Goal: Information Seeking & Learning: Learn about a topic

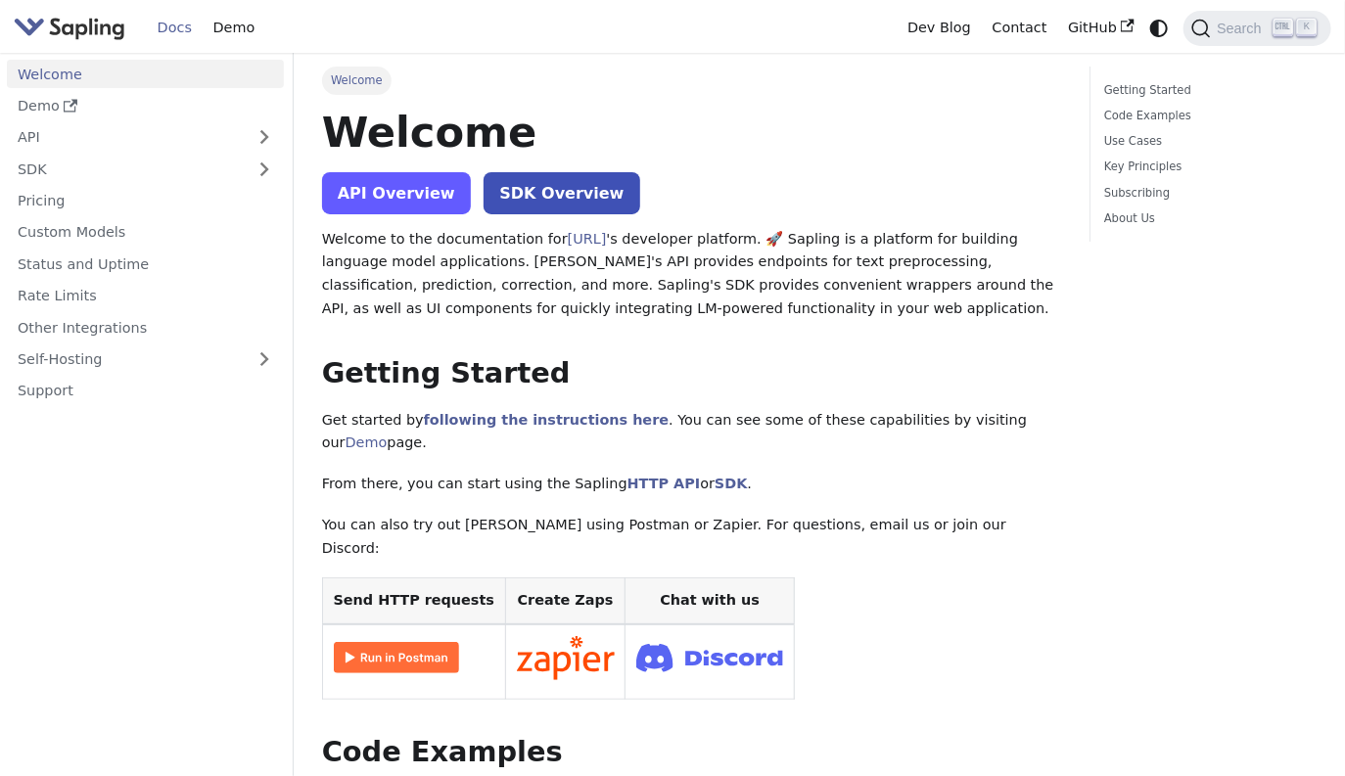
click at [400, 190] on link "API Overview" at bounding box center [396, 193] width 149 height 42
click at [437, 198] on link "API Overview" at bounding box center [396, 193] width 149 height 42
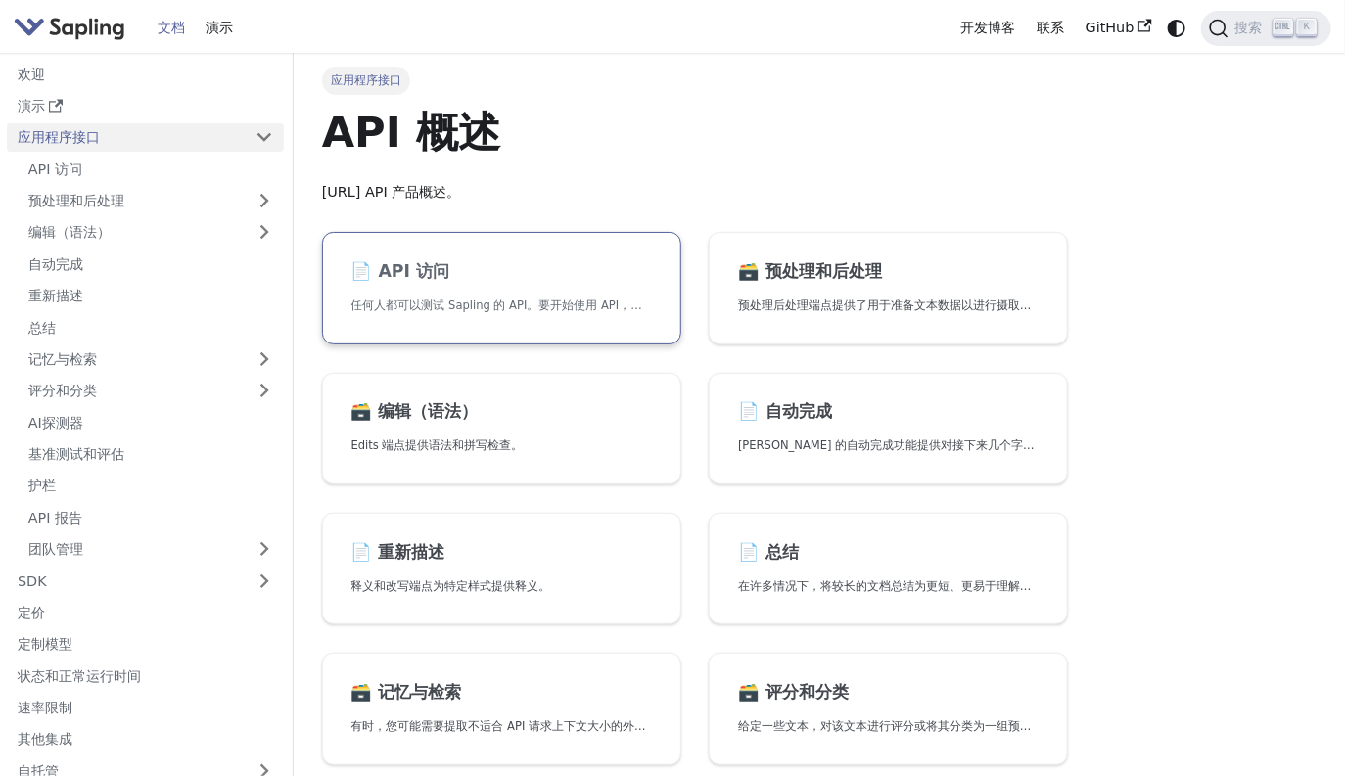
click at [563, 282] on link "📄️ API 访问 任何人都可以测试 Sapling 的 API。要开始使用 API，只需：" at bounding box center [501, 288] width 359 height 113
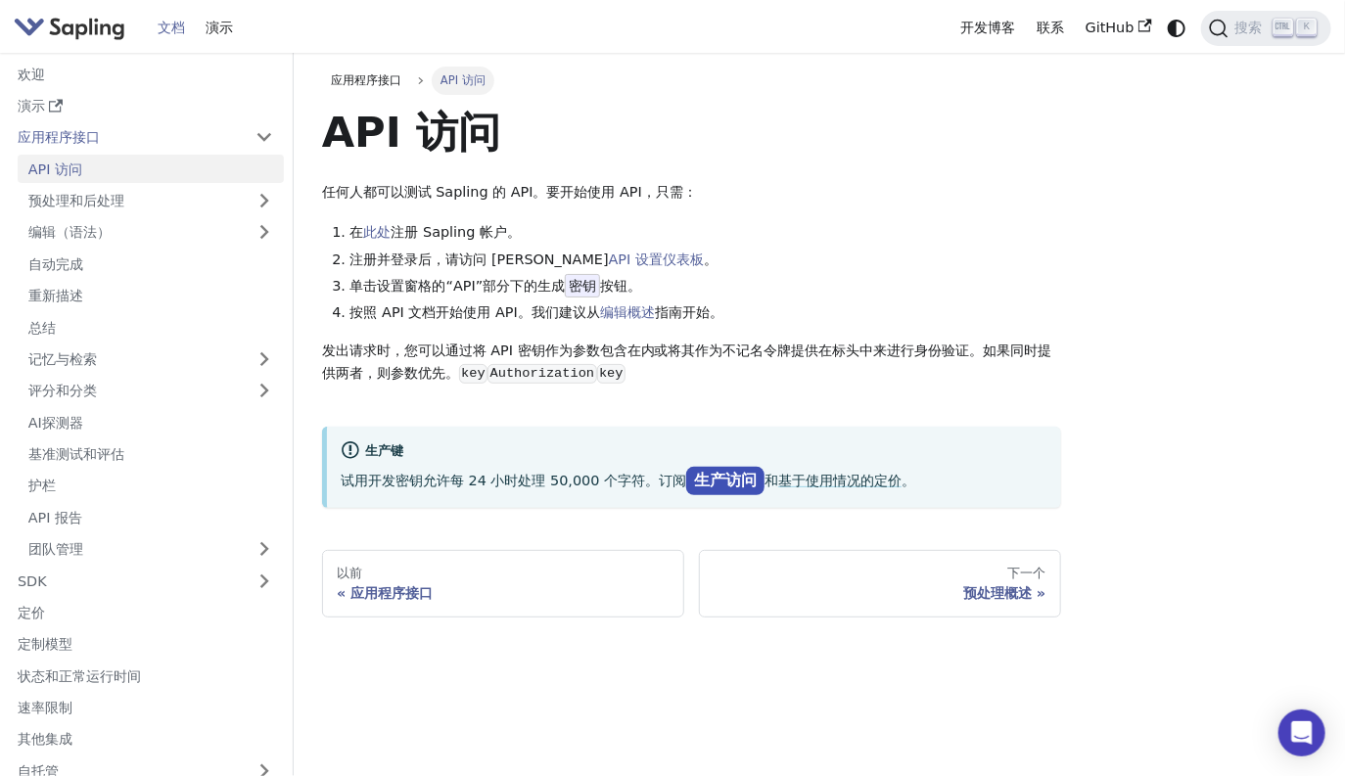
scroll to position [109, 0]
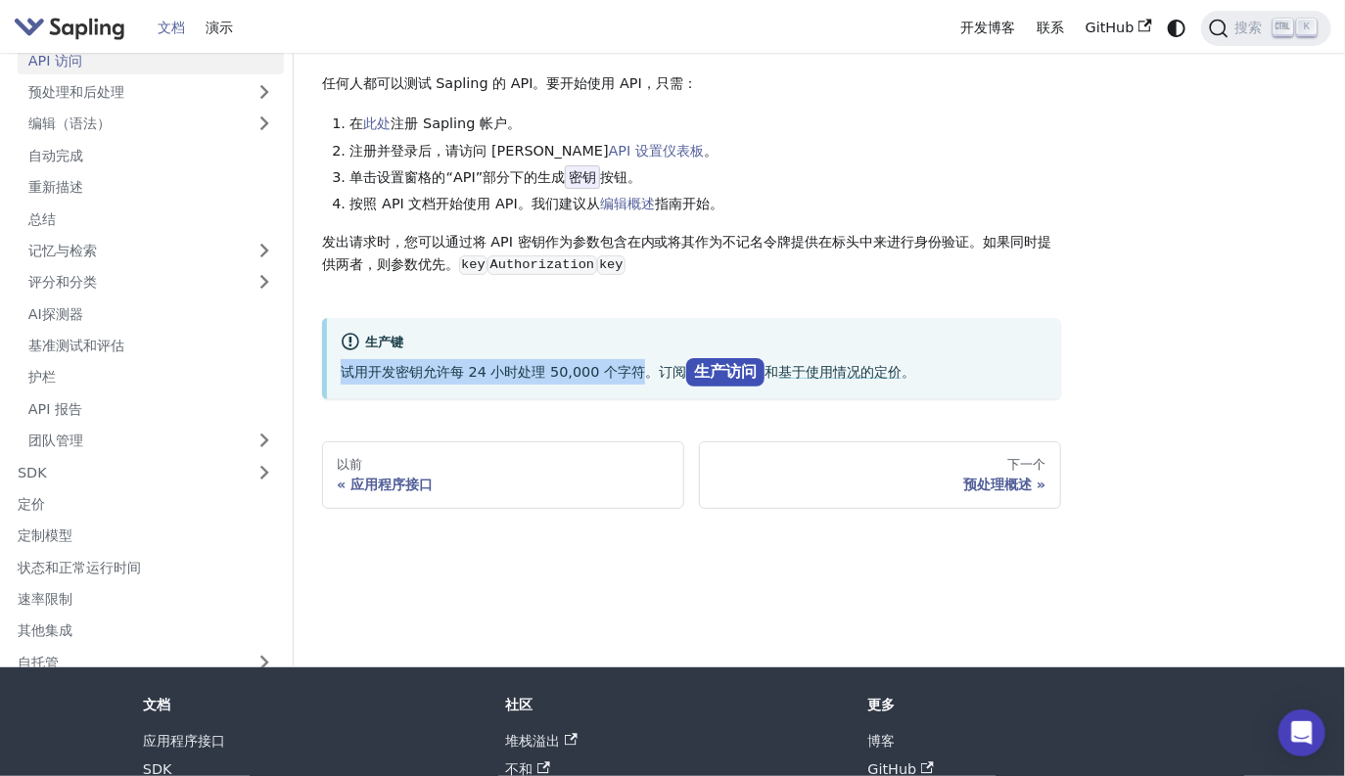
drag, startPoint x: 649, startPoint y: 381, endPoint x: 339, endPoint y: 372, distance: 310.4
click at [339, 372] on div "生产键 试用开发密钥允许每 24 小时处理 50,000 个字符。订阅 生产访问 和 基于使用情况的定价 。" at bounding box center [691, 358] width 739 height 81
copy p "试用开发密钥允许每 24 小时处理 50,000 个字符"
click at [890, 40] on div "文档 演示" at bounding box center [482, 28] width 937 height 42
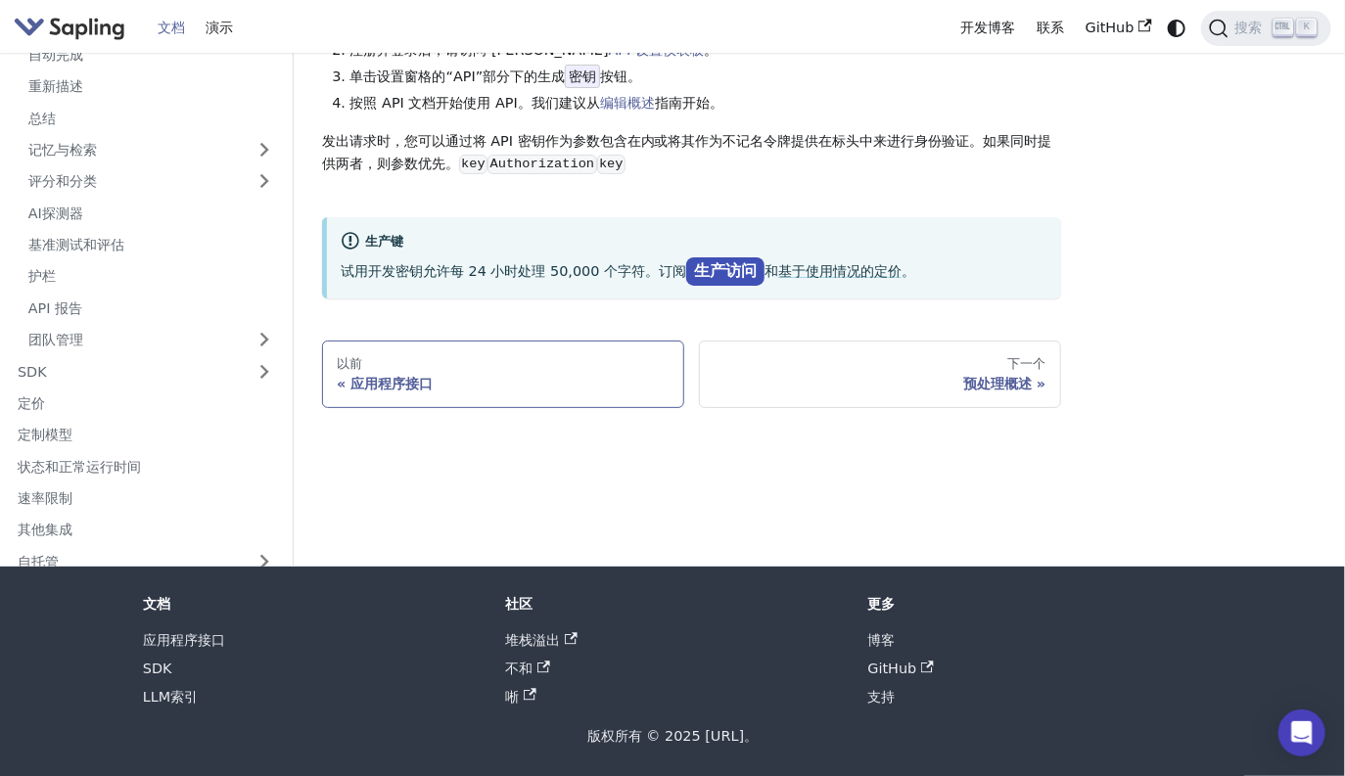
scroll to position [0, 0]
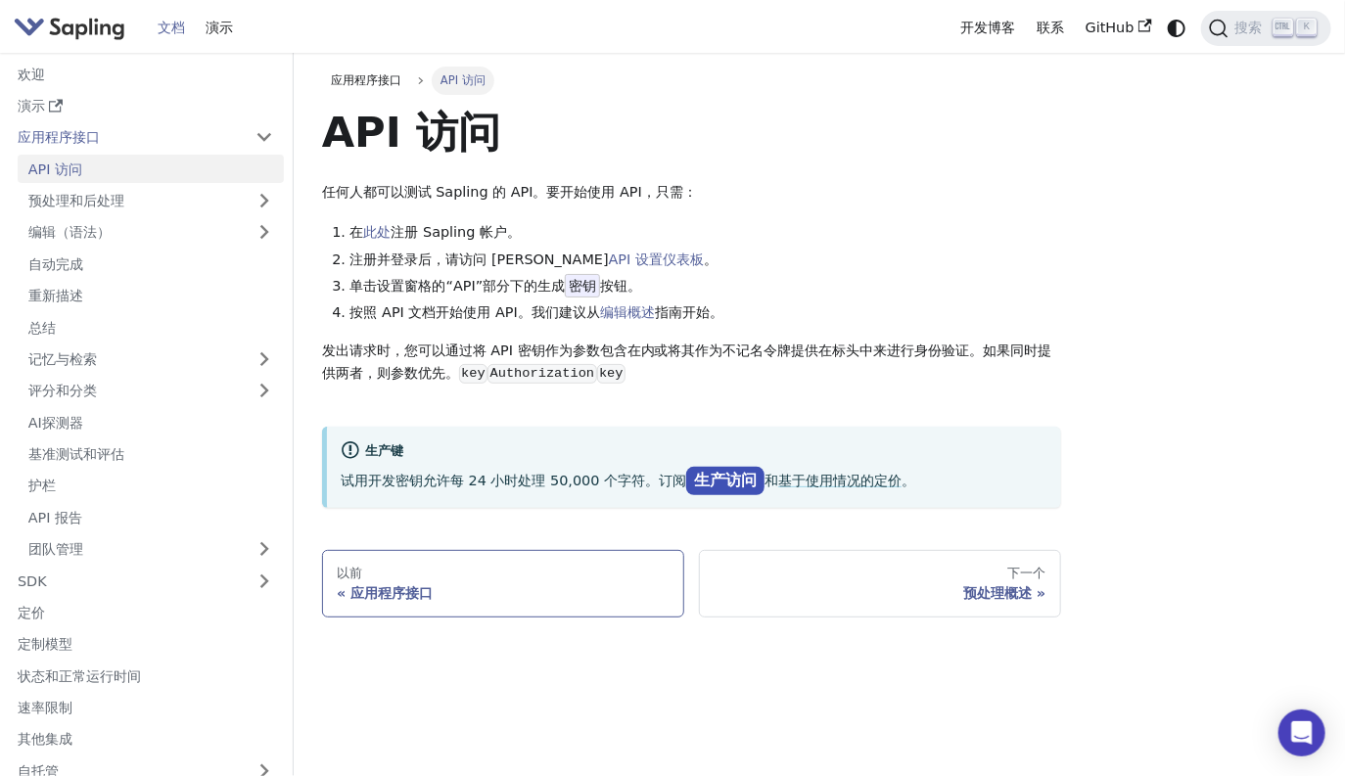
click at [487, 568] on div "以前" at bounding box center [503, 574] width 333 height 16
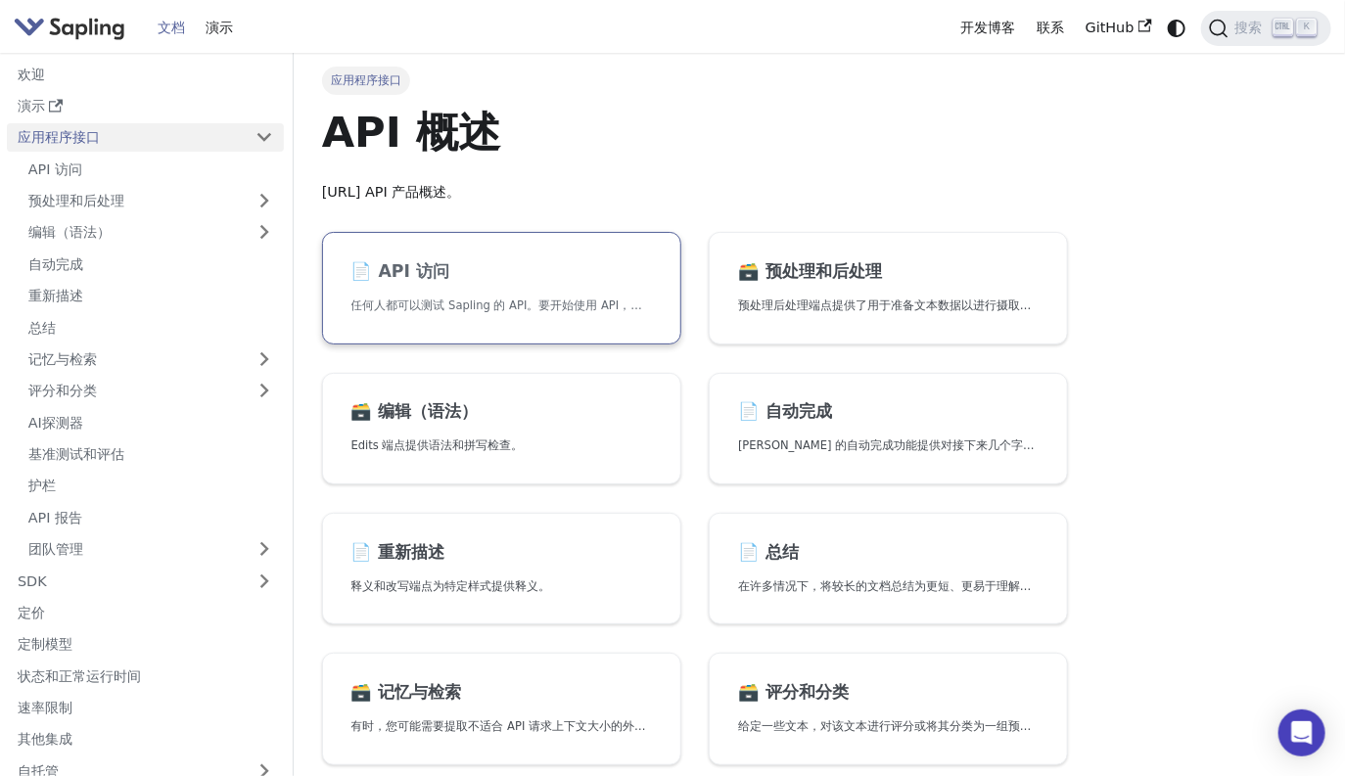
click at [527, 285] on link "📄️ API 访问 任何人都可以测试 Sapling 的 API。要开始使用 API，只需：" at bounding box center [501, 288] width 359 height 113
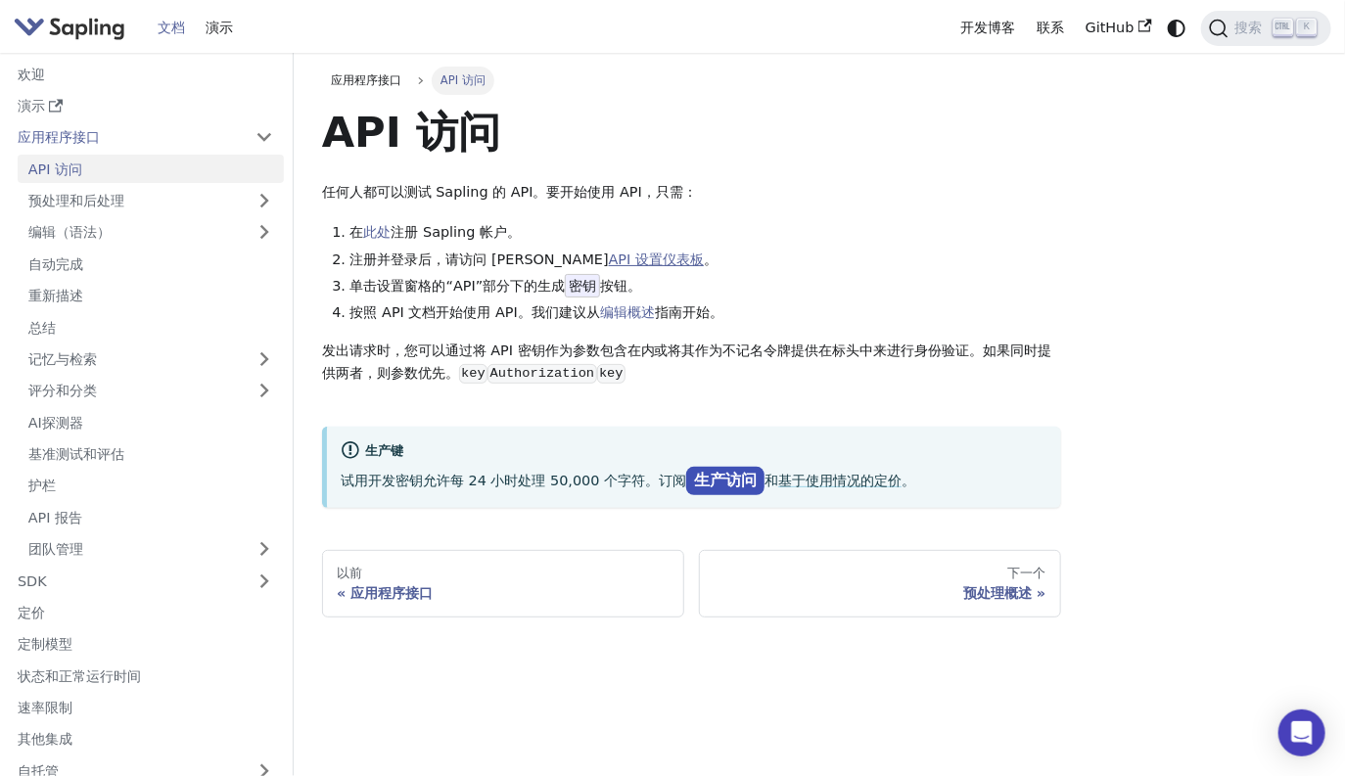
click at [609, 252] on link "API 设置仪表板" at bounding box center [656, 260] width 95 height 16
drag, startPoint x: 343, startPoint y: 488, endPoint x: 654, endPoint y: 489, distance: 311.3
click at [654, 489] on p "试用开发密钥允许每 24 小时处理 50,000 个字符。订阅 生产访问 和 基于使用情况的定价 。" at bounding box center [694, 480] width 706 height 25
copy p "试用开发密钥允许每 24 小时处理 50,000 个字符。"
click at [803, 228] on li "在 此处 注册 Sapling 帐户。" at bounding box center [705, 232] width 711 height 23
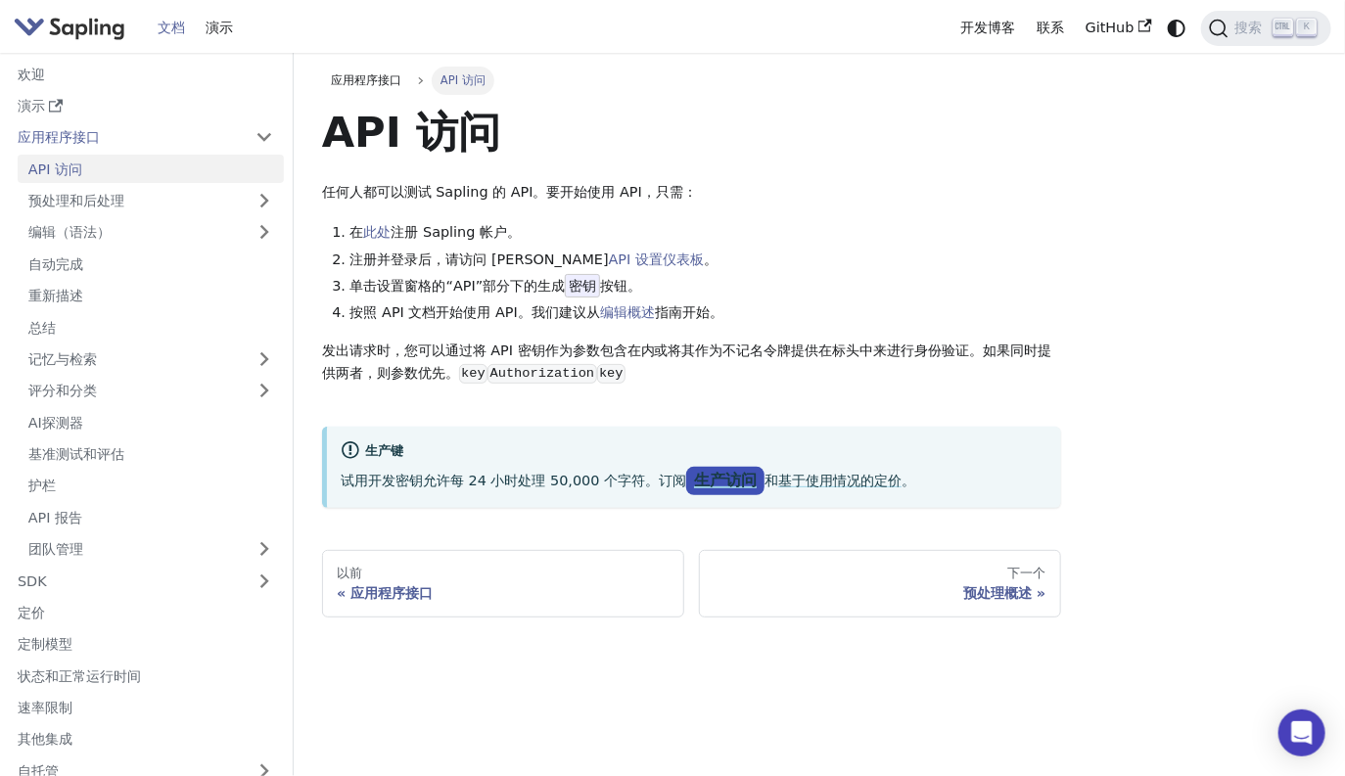
click at [747, 474] on link "生产访问" at bounding box center [725, 481] width 78 height 28
